Goal: Information Seeking & Learning: Check status

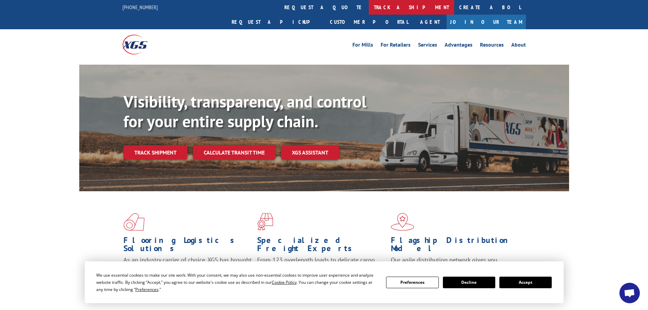
click at [369, 7] on link "track a shipment" at bounding box center [411, 7] width 85 height 15
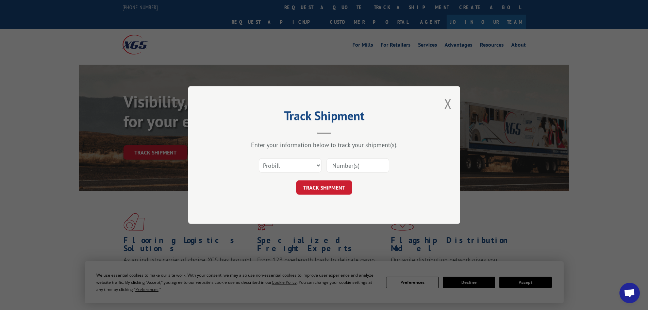
click at [339, 167] on input at bounding box center [358, 165] width 63 height 14
click at [338, 169] on input at bounding box center [358, 165] width 63 height 14
paste input "SCD06-CTM"
type input "SCD06-CTM"
click at [301, 167] on select "Select category... Probill BOL PO" at bounding box center [290, 165] width 63 height 14
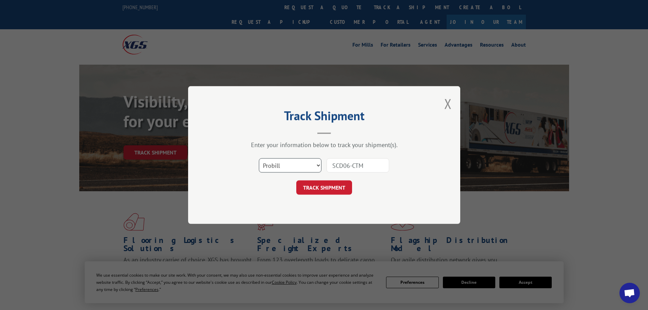
select select "po"
click at [259, 158] on select "Select category... Probill BOL PO" at bounding box center [290, 165] width 63 height 14
click at [316, 186] on button "TRACK SHIPMENT" at bounding box center [324, 187] width 56 height 14
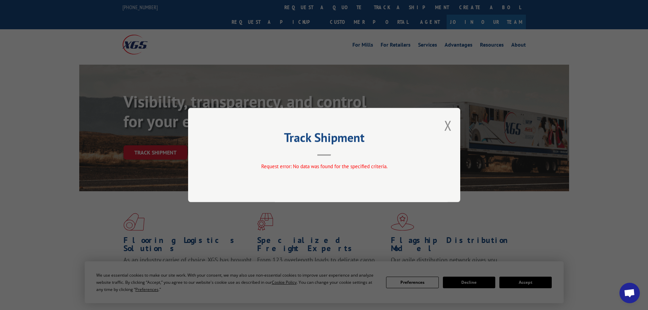
click at [59, 164] on div "Track Shipment Request error: No data was found for the specified criteria." at bounding box center [324, 155] width 648 height 310
